Goal: Task Accomplishment & Management: Complete application form

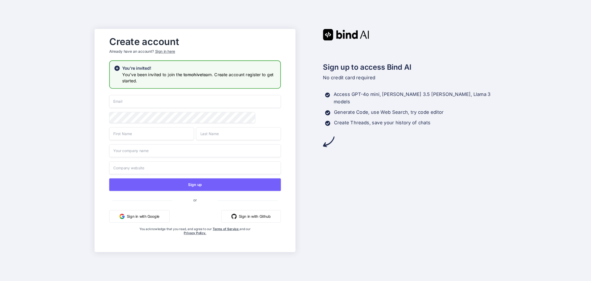
click at [144, 215] on button "Sign in with Google" at bounding box center [139, 216] width 60 height 13
click at [380, 140] on div "Sign up to access Bind AI No credit card required Access GPT-4o mini, Claude 3.…" at bounding box center [396, 140] width 201 height 223
click at [148, 215] on button "Sign in with Google" at bounding box center [139, 216] width 60 height 13
click at [116, 66] on icon at bounding box center [117, 68] width 5 height 5
click at [168, 50] on div "Sign in here" at bounding box center [165, 51] width 20 height 5
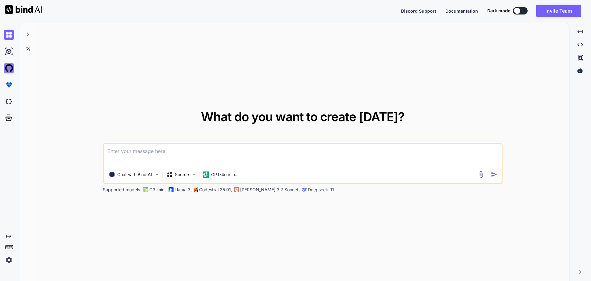
click at [9, 65] on img at bounding box center [9, 68] width 10 height 10
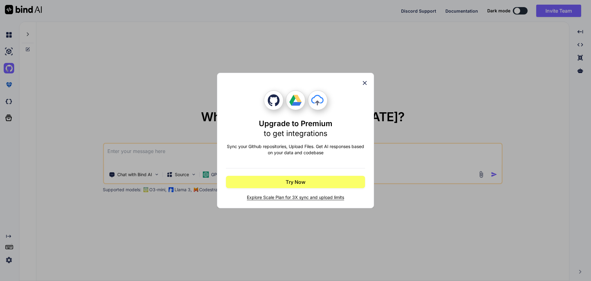
click at [362, 82] on icon at bounding box center [365, 82] width 7 height 7
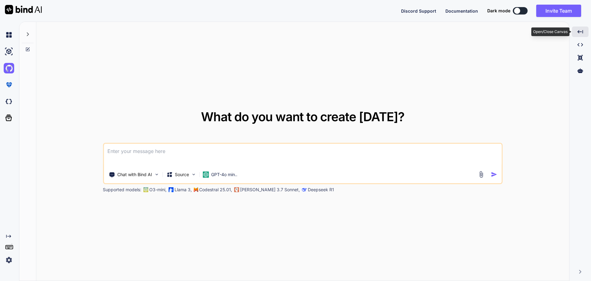
click at [587, 29] on div "Created with Pixso." at bounding box center [580, 31] width 17 height 10
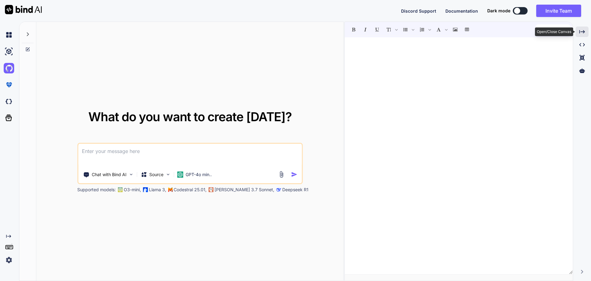
click at [587, 29] on div "Created with Pixso." at bounding box center [582, 31] width 13 height 10
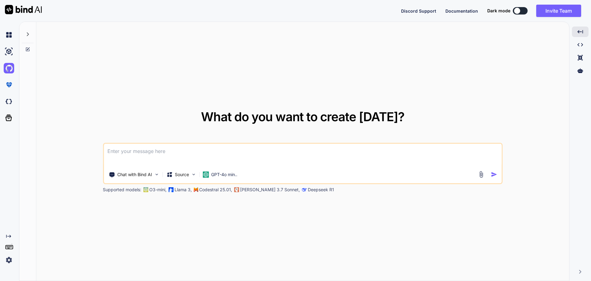
click at [10, 258] on img at bounding box center [9, 259] width 10 height 10
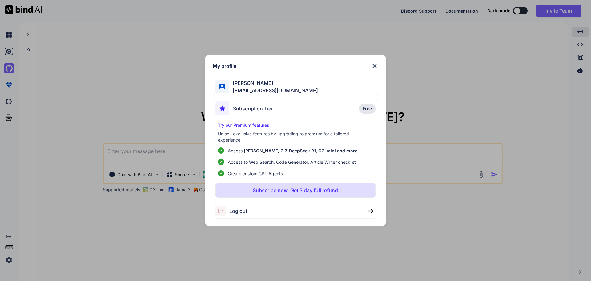
click at [374, 64] on img at bounding box center [374, 65] width 7 height 7
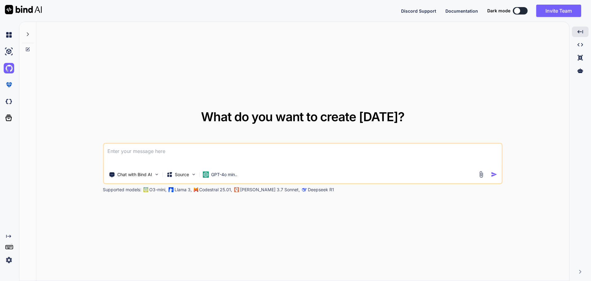
click at [522, 14] on button at bounding box center [520, 10] width 15 height 7
type textarea "x"
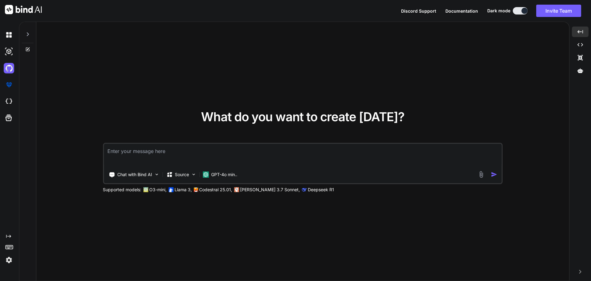
click at [6, 262] on img at bounding box center [9, 259] width 10 height 10
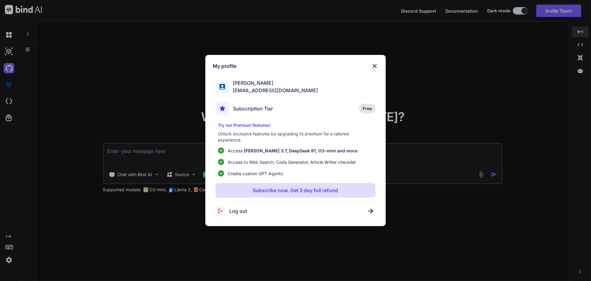
click at [56, 159] on div "My profile Kian Chun kianchun.lim@torchminds.com Subscription Tier Free Try our…" at bounding box center [295, 140] width 591 height 281
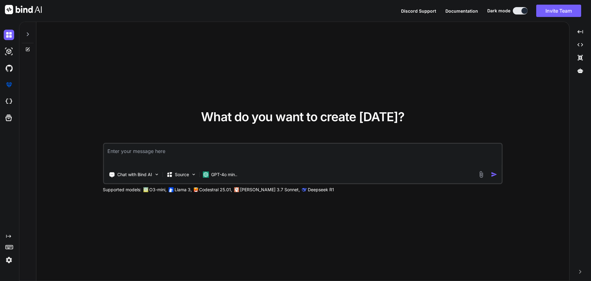
type textarea "x"
click at [555, 4] on div "Discord Support Documentation Dark mode Invite Team Created with Pixso." at bounding box center [295, 11] width 591 height 22
click at [549, 11] on button "Invite Team" at bounding box center [559, 11] width 45 height 12
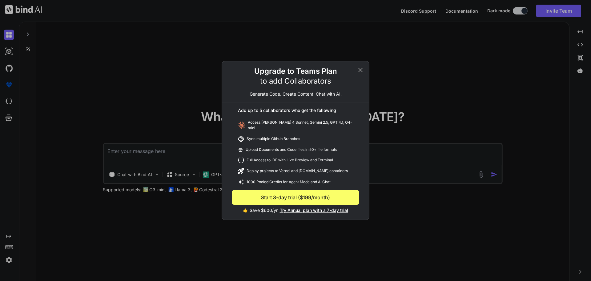
click at [357, 74] on icon at bounding box center [360, 69] width 7 height 7
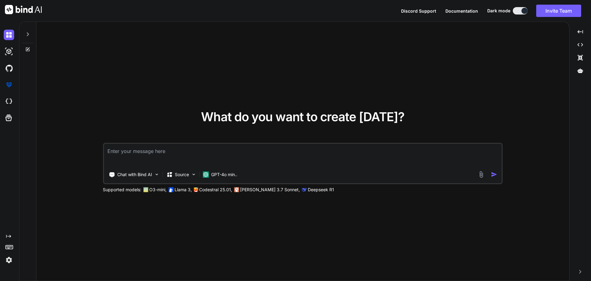
click at [0, 250] on div "Created with Pixso." at bounding box center [8, 249] width 17 height 31
click at [6, 237] on icon "Created with Pixso." at bounding box center [7, 236] width 7 height 5
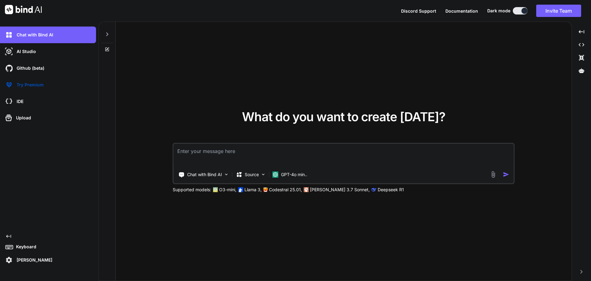
click at [106, 33] on icon at bounding box center [107, 34] width 5 height 5
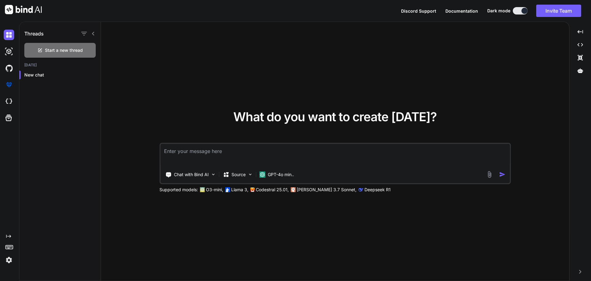
click at [96, 31] on icon at bounding box center [93, 33] width 5 height 5
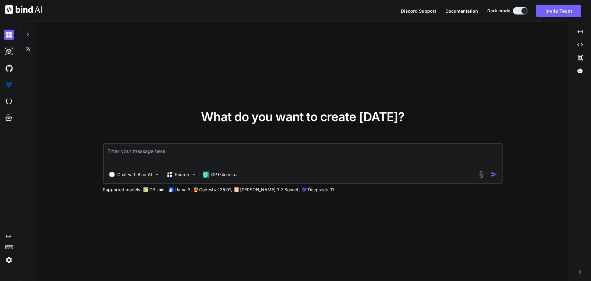
click at [6, 236] on icon "Created with Pixso." at bounding box center [7, 236] width 7 height 5
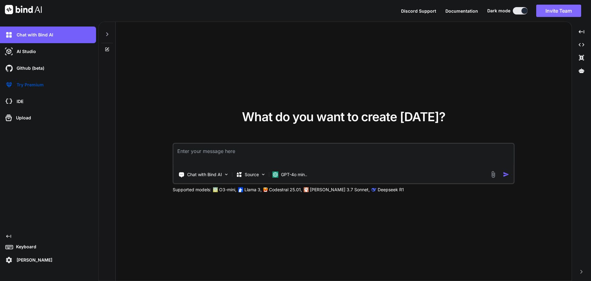
click at [569, 10] on button "Invite Team" at bounding box center [559, 11] width 45 height 12
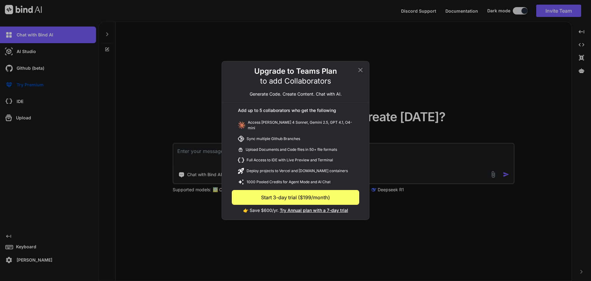
click at [359, 72] on icon at bounding box center [361, 70] width 4 height 4
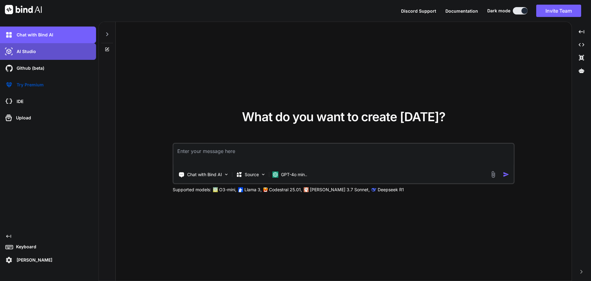
click at [26, 51] on p "AI Studio" at bounding box center [25, 51] width 22 height 6
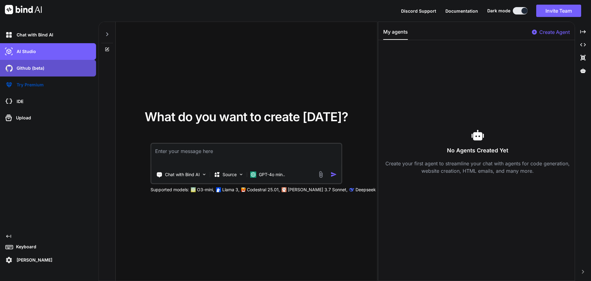
click at [34, 73] on div "Github (beta)" at bounding box center [48, 68] width 96 height 17
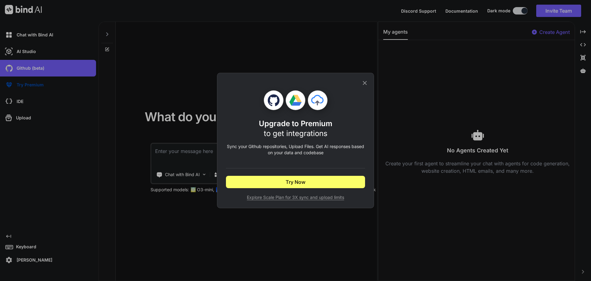
click at [367, 85] on icon at bounding box center [365, 82] width 7 height 7
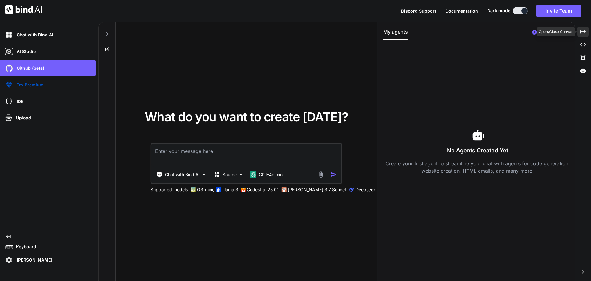
click at [582, 30] on icon "Created with Pixso." at bounding box center [584, 32] width 6 height 6
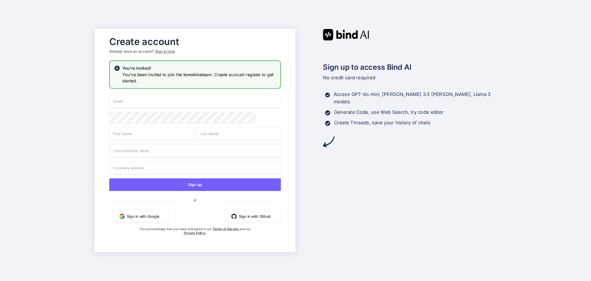
click at [147, 217] on button "Sign in with Google" at bounding box center [139, 216] width 60 height 13
click at [167, 51] on div "Sign in here" at bounding box center [165, 51] width 20 height 5
